Goal: Check status: Check status

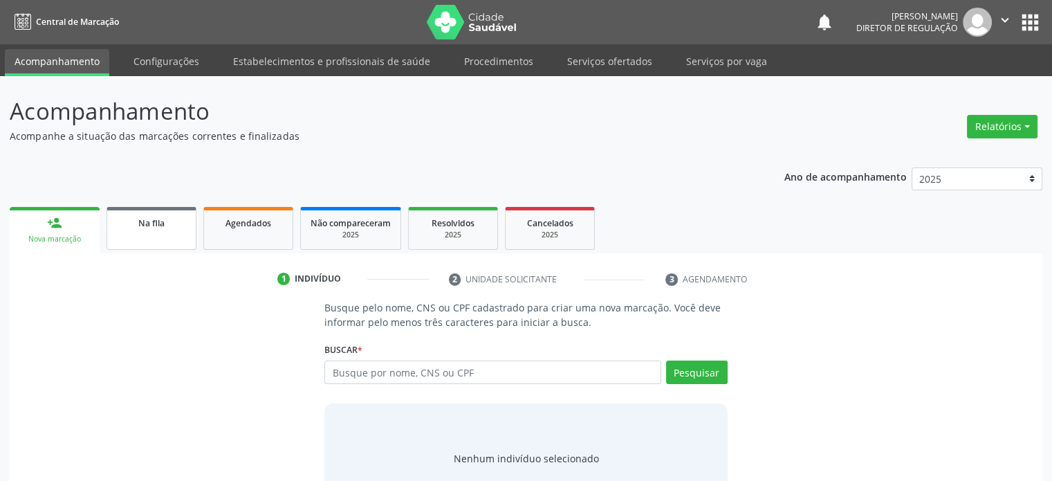
click at [141, 212] on link "Na fila" at bounding box center [151, 228] width 90 height 43
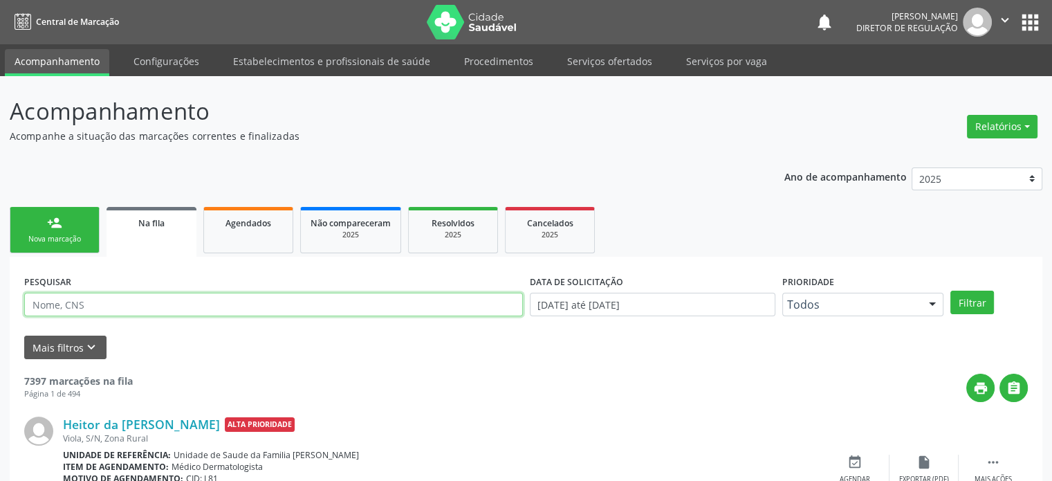
click at [117, 299] on input "text" at bounding box center [273, 304] width 499 height 24
type input "706409605067587"
click at [950, 290] on button "Filtrar" at bounding box center [972, 302] width 44 height 24
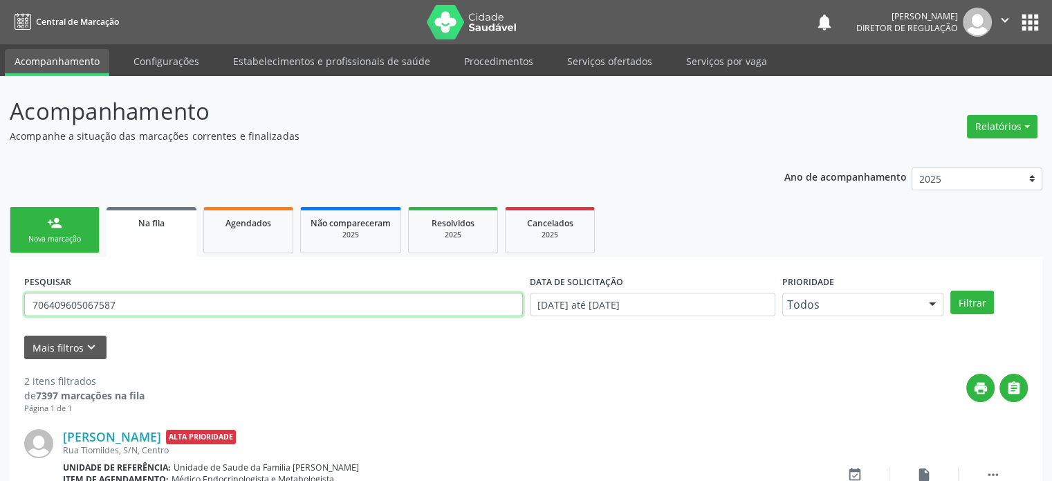
click at [117, 299] on input "706409605067587" at bounding box center [273, 304] width 499 height 24
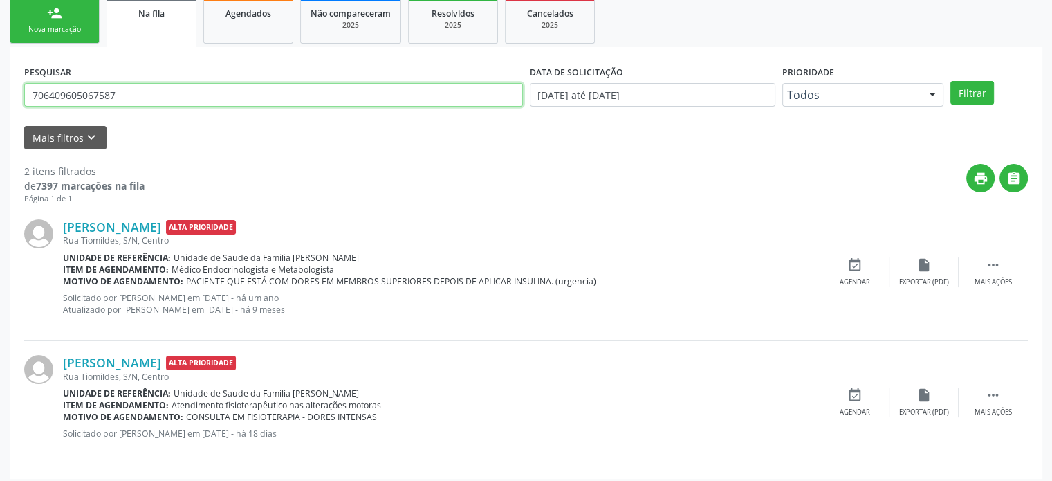
scroll to position [216, 0]
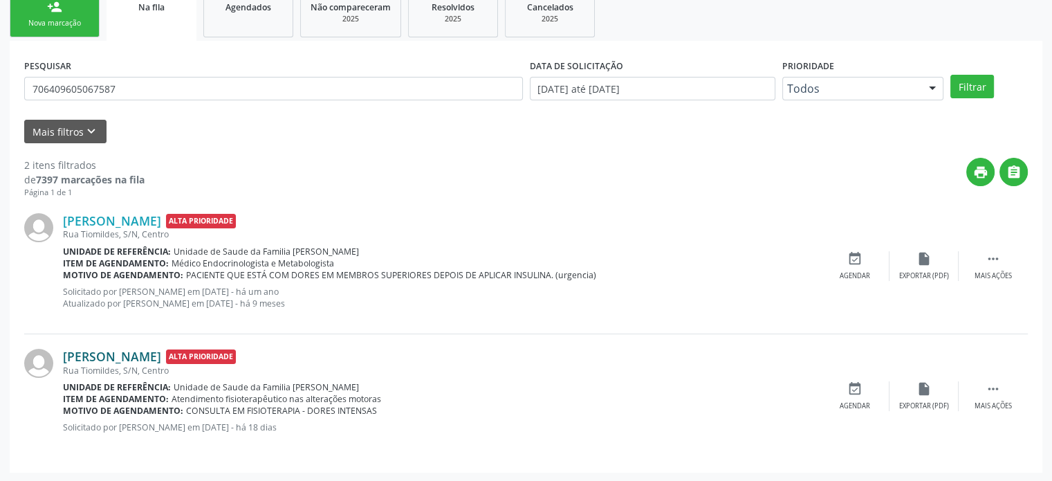
click at [131, 351] on link "[PERSON_NAME]" at bounding box center [112, 355] width 98 height 15
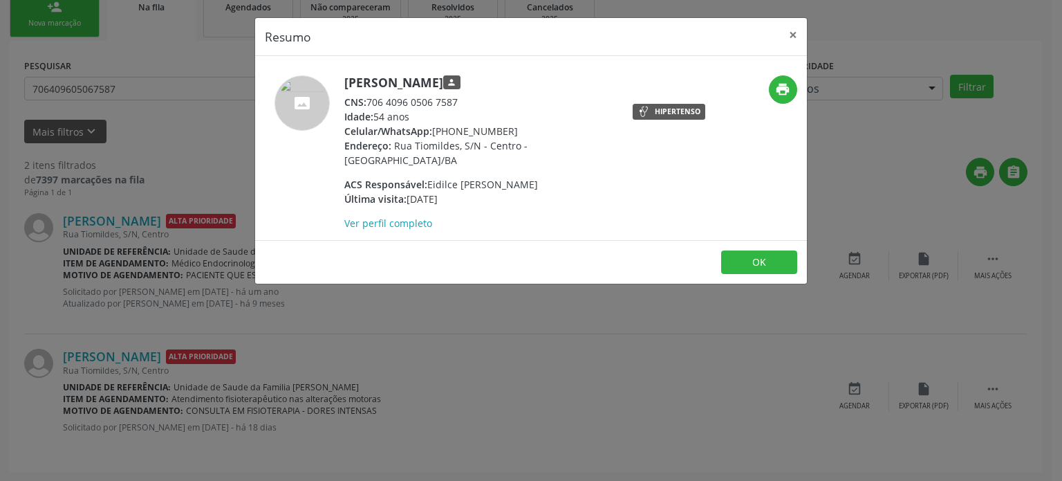
drag, startPoint x: 344, startPoint y: 82, endPoint x: 521, endPoint y: 86, distance: 176.3
click at [521, 86] on h5 "[PERSON_NAME] person" at bounding box center [478, 82] width 269 height 15
copy h5 "[PERSON_NAME]"
click at [355, 355] on div "Resumo × [PERSON_NAME] person CNS: 706 4096 0506 7587 Idade: 54 anos Celular/Wh…" at bounding box center [531, 240] width 1062 height 481
